Goal: Navigation & Orientation: Find specific page/section

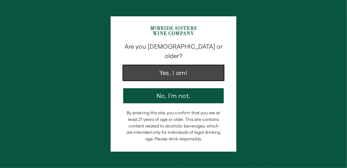
click at [177, 68] on button "Yes, I am!" at bounding box center [173, 72] width 101 height 15
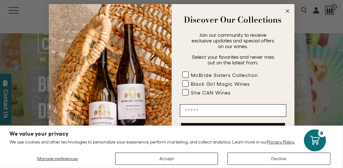
scroll to position [63, 0]
click at [187, 92] on rect "POPUP Form" at bounding box center [185, 93] width 6 height 6
click at [186, 76] on rect "POPUP Form" at bounding box center [185, 75] width 6 height 6
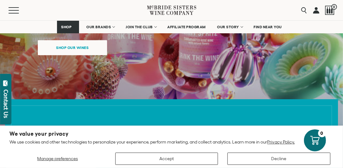
scroll to position [234, 0]
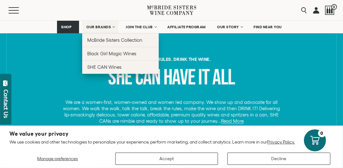
click at [102, 26] on span "OUR BRANDS" at bounding box center [98, 27] width 25 height 4
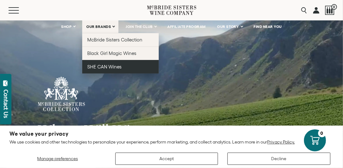
click at [112, 66] on span "SHE CAN Wines" at bounding box center [104, 66] width 34 height 5
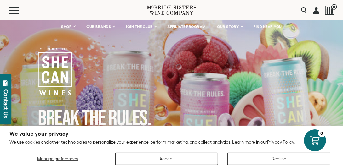
scroll to position [31, 0]
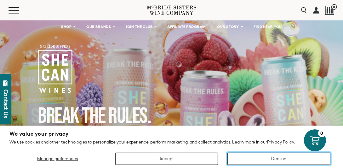
click at [268, 160] on button "Decline" at bounding box center [278, 159] width 103 height 12
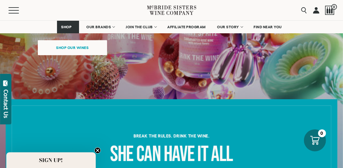
scroll to position [189, 0]
